Goal: Information Seeking & Learning: Learn about a topic

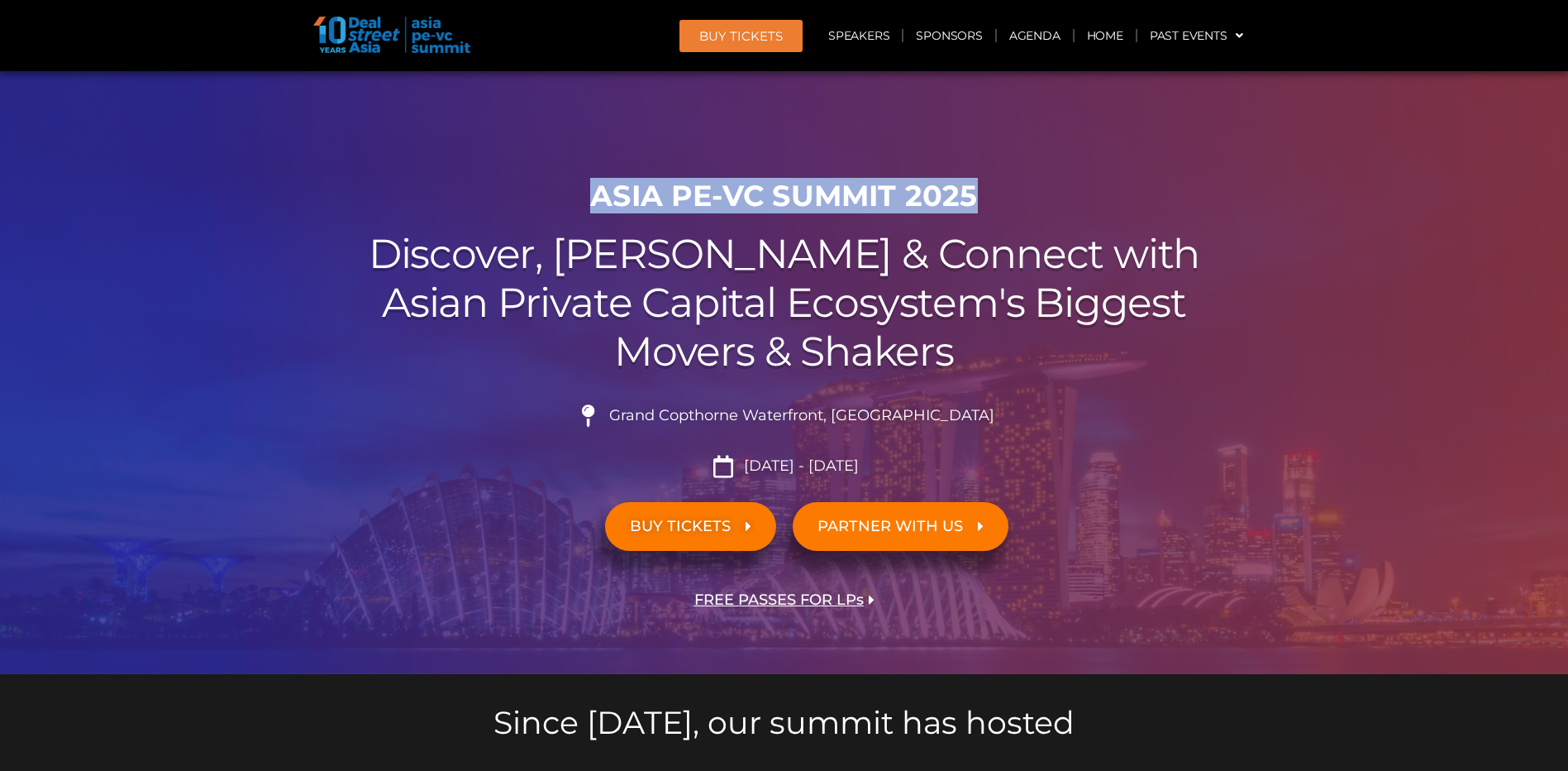
drag, startPoint x: 601, startPoint y: 186, endPoint x: 983, endPoint y: 190, distance: 382.0
click at [983, 190] on h1 "ASIA PE-VC Summit 2025" at bounding box center [784, 196] width 926 height 35
drag, startPoint x: 983, startPoint y: 190, endPoint x: 938, endPoint y: 193, distance: 45.1
copy h1 "ASIA PE-VC Summit 2025"
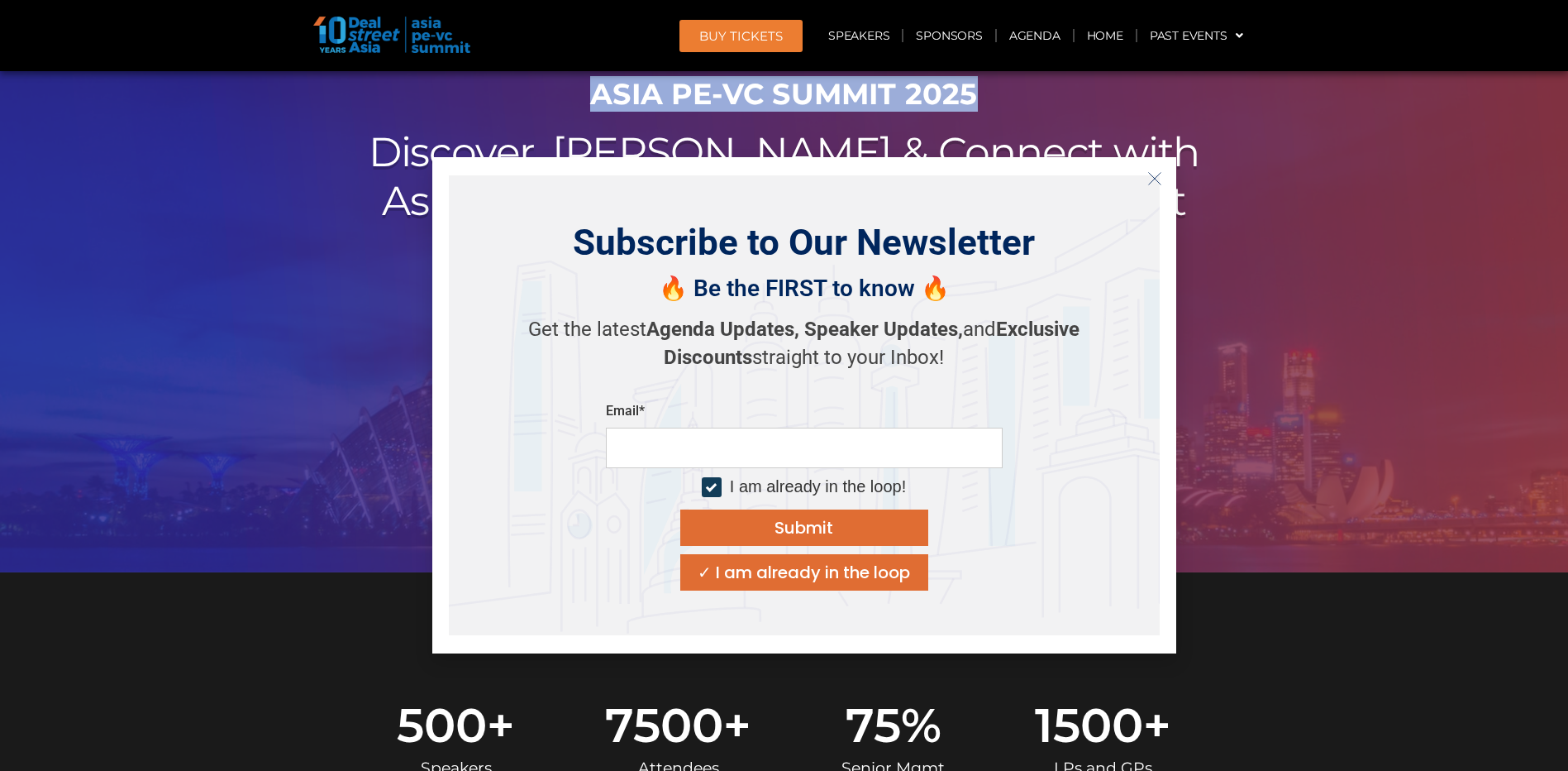
scroll to position [248, 0]
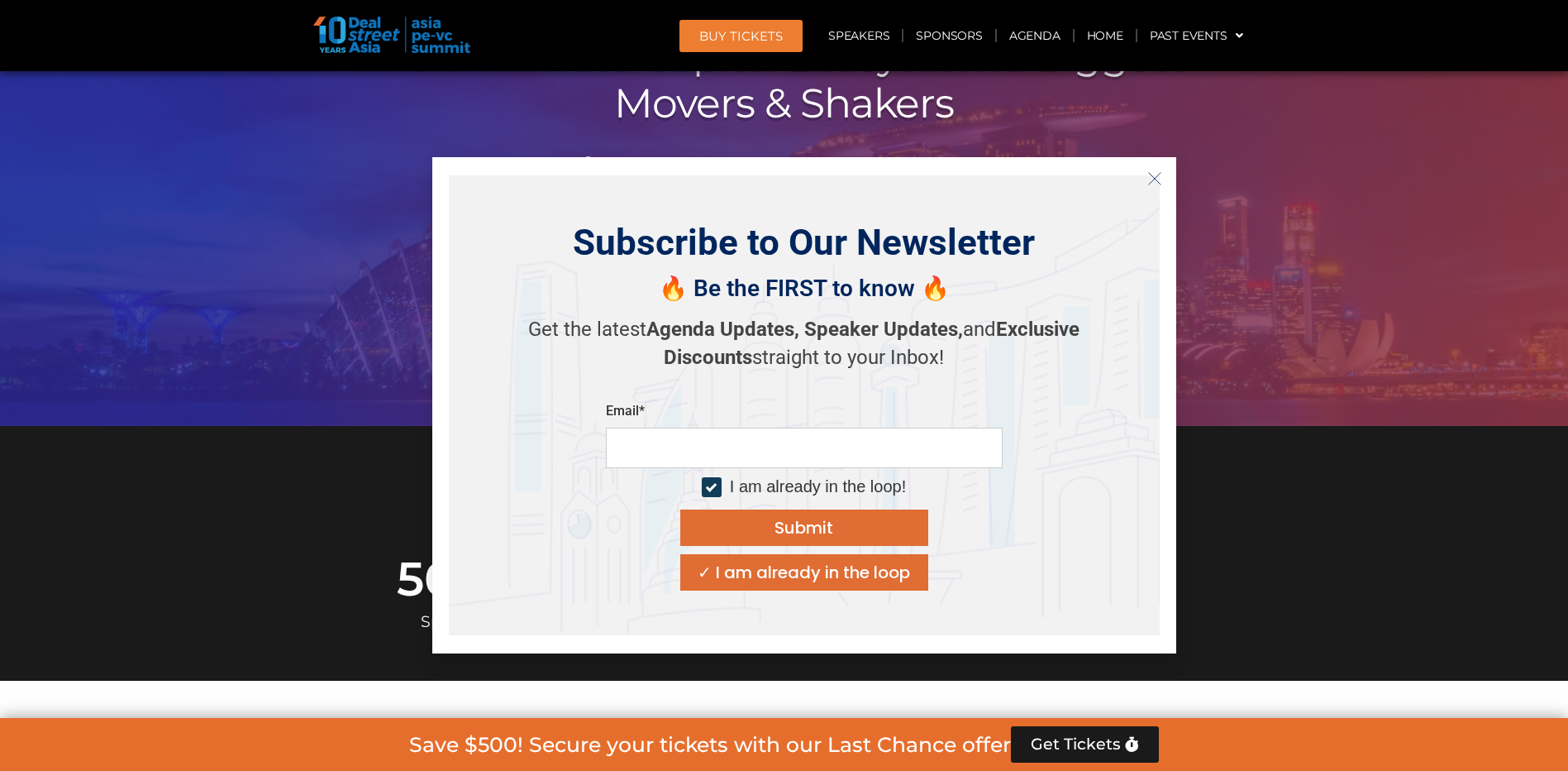
click at [1164, 169] on button "Close" at bounding box center [1155, 178] width 27 height 27
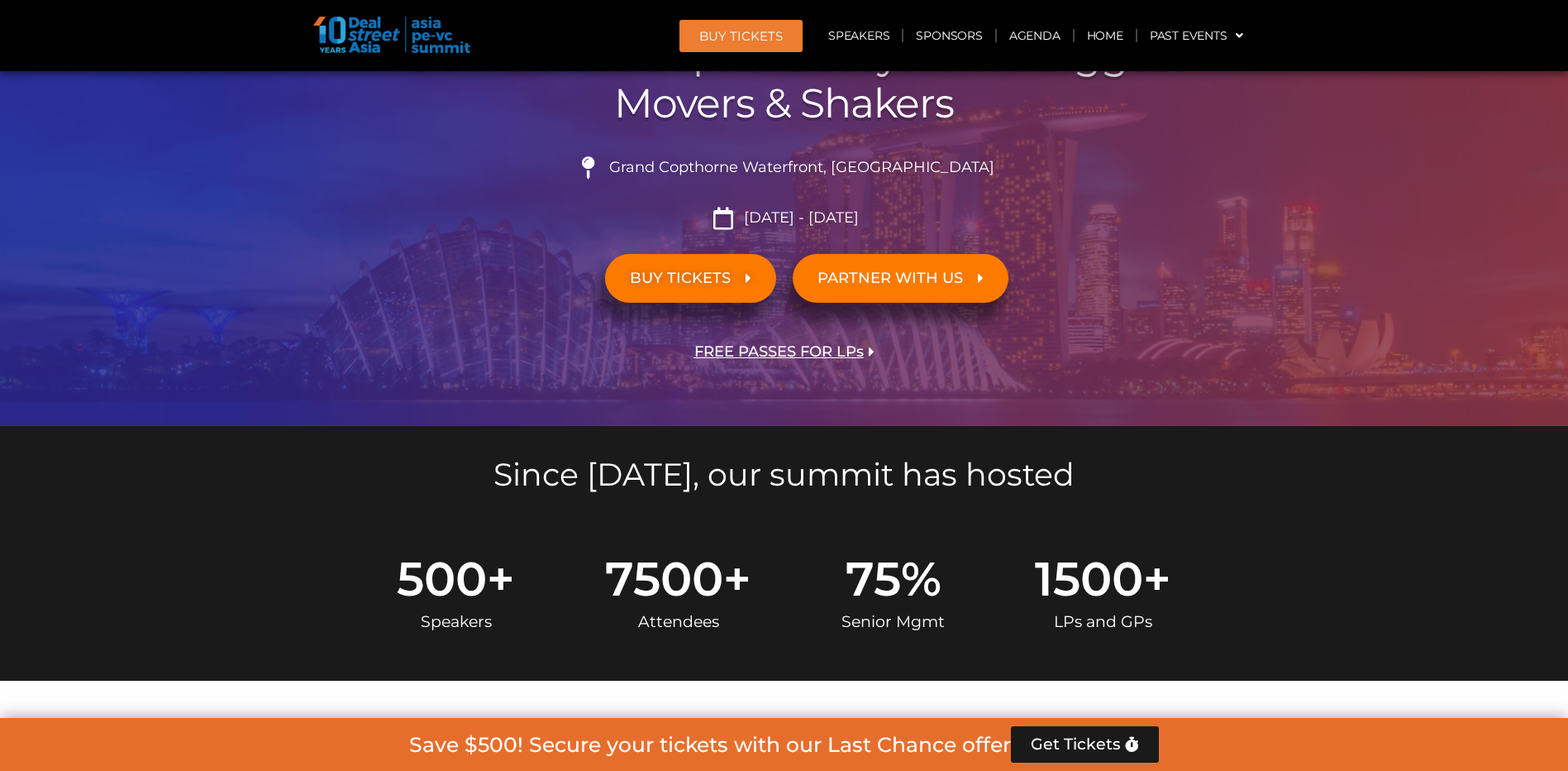
drag, startPoint x: 743, startPoint y: 215, endPoint x: 874, endPoint y: 215, distance: 131.0
click at [874, 215] on li "[DATE] - [DATE]" at bounding box center [784, 218] width 926 height 22
copy span "[DATE] - [DATE]"
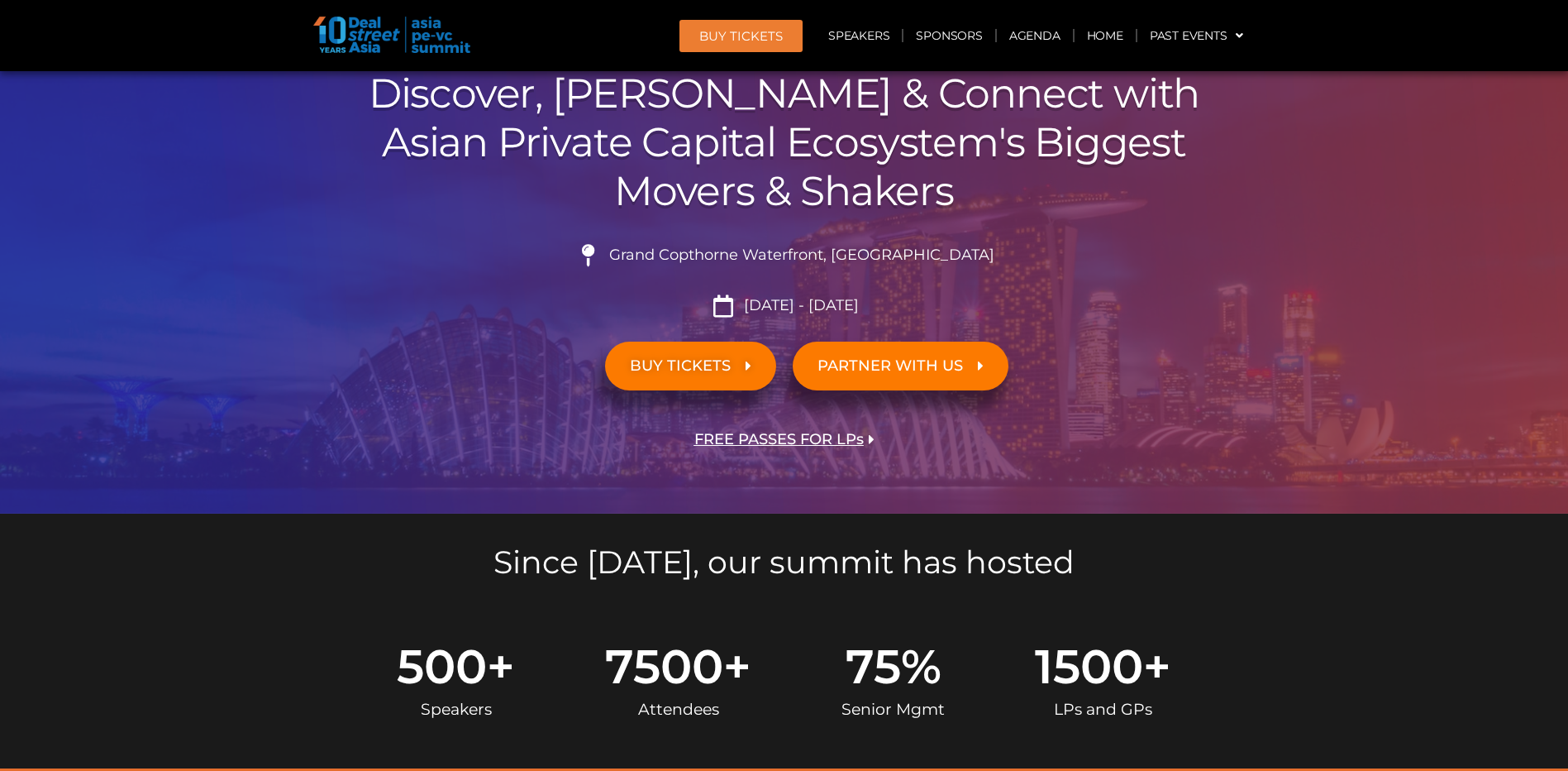
scroll to position [0, 0]
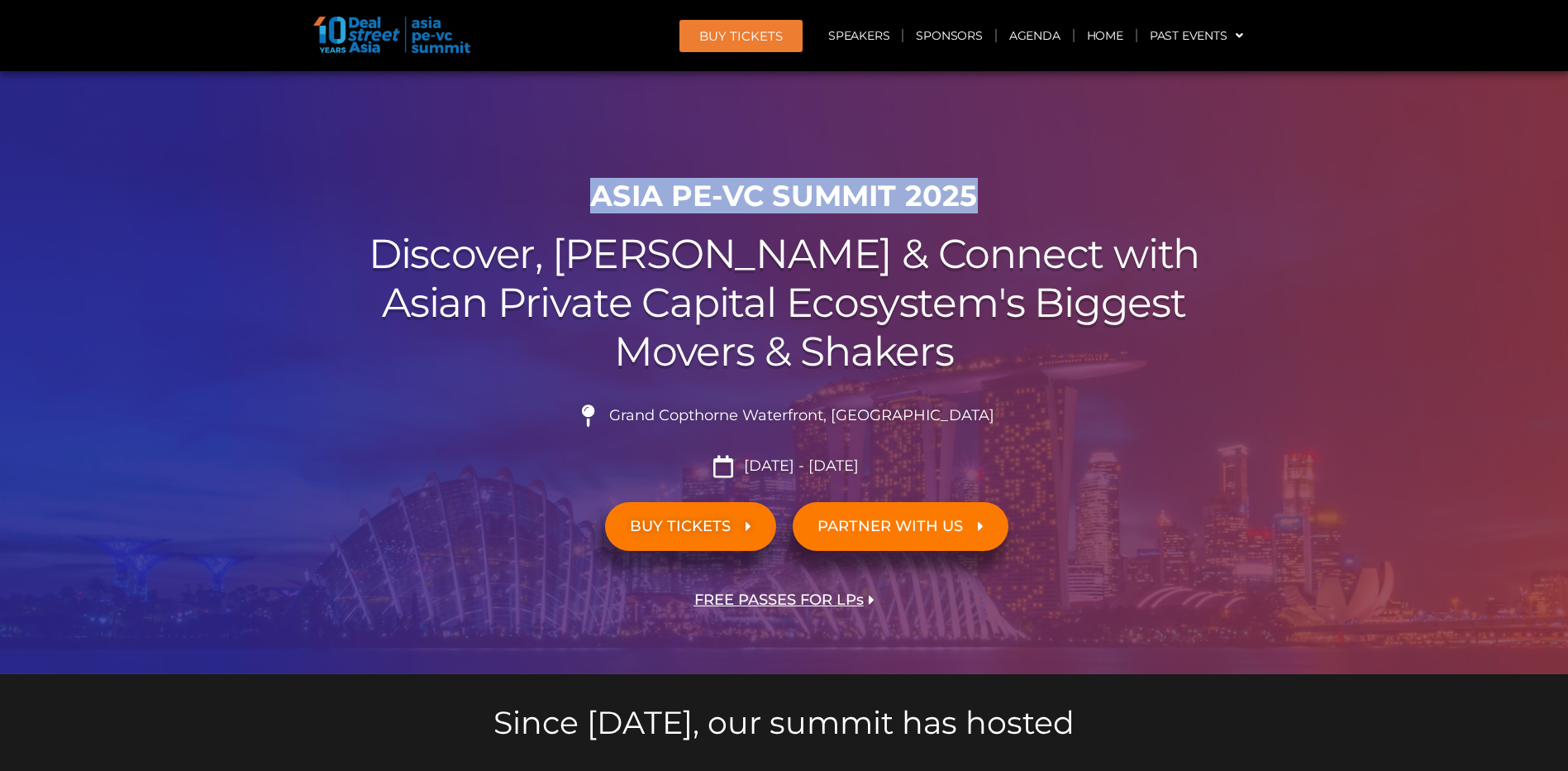
drag, startPoint x: 600, startPoint y: 194, endPoint x: 989, endPoint y: 187, distance: 389.1
click at [989, 187] on h1 "ASIA PE-VC Summit 2025" at bounding box center [784, 196] width 926 height 35
copy h1 "ASIA PE-VC Summit 2025"
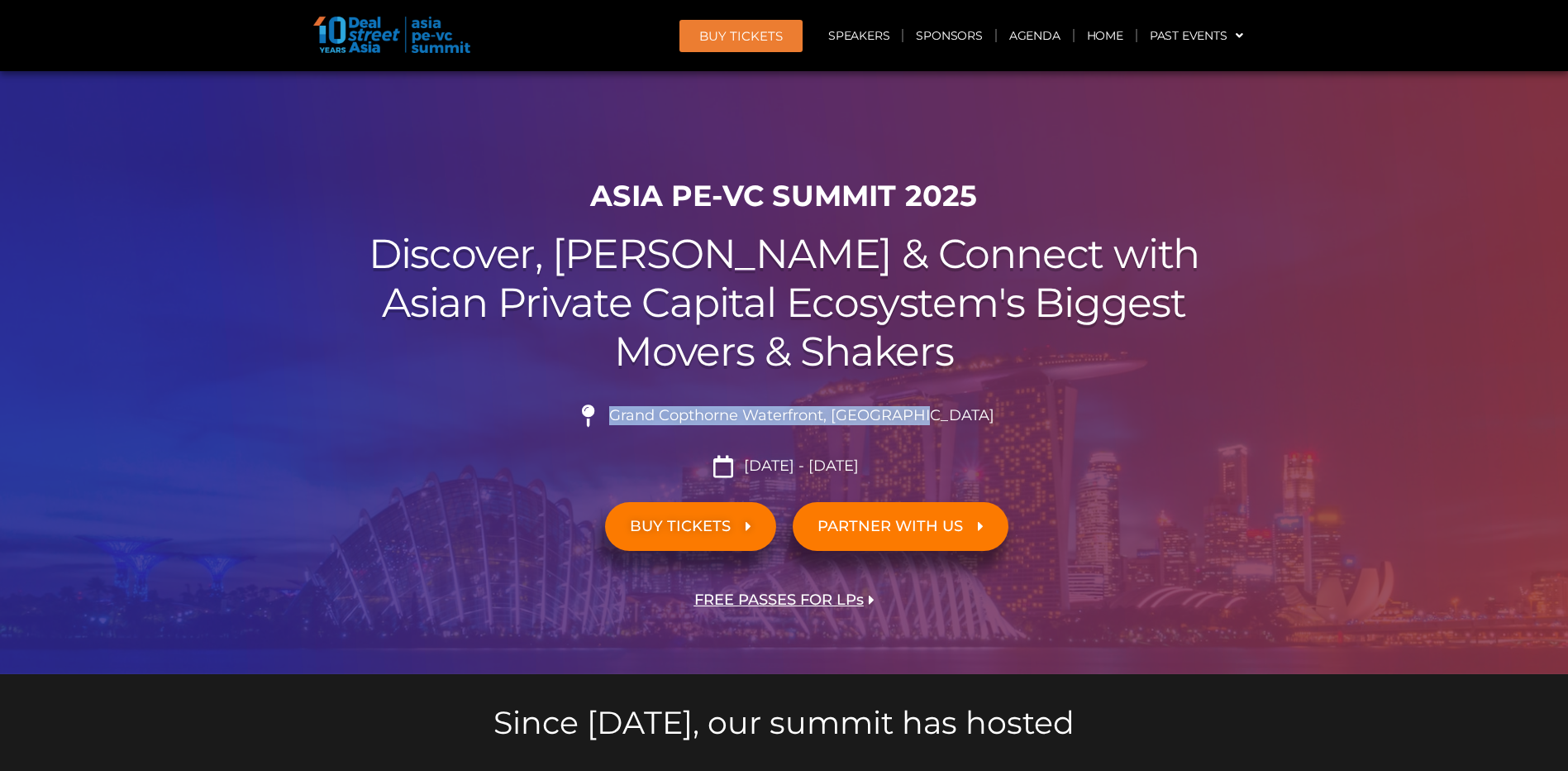
drag, startPoint x: 957, startPoint y: 413, endPoint x: 651, endPoint y: 413, distance: 306.0
click at [651, 413] on li "Grand Copthorne Waterfront, [GEOGRAPHIC_DATA]​" at bounding box center [784, 423] width 926 height 37
copy span "Grand Copthorne Waterfront, [GEOGRAPHIC_DATA]​"
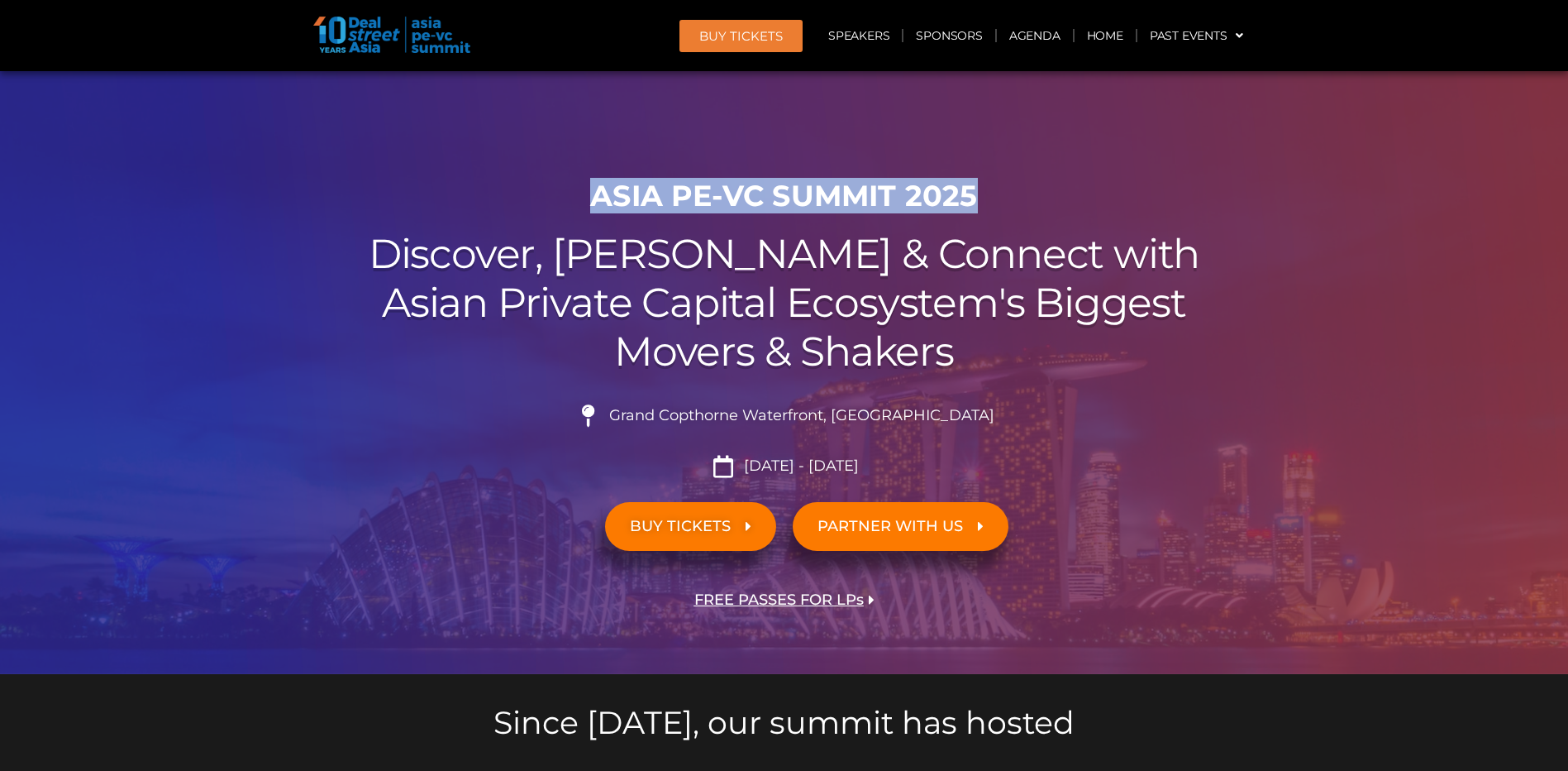
drag, startPoint x: 597, startPoint y: 192, endPoint x: 1111, endPoint y: 188, distance: 514.0
click at [1111, 188] on h1 "ASIA PE-VC Summit 2025" at bounding box center [784, 196] width 926 height 35
copy h1 "ASIA PE-VC Summit 2025"
